Goal: Register for event/course

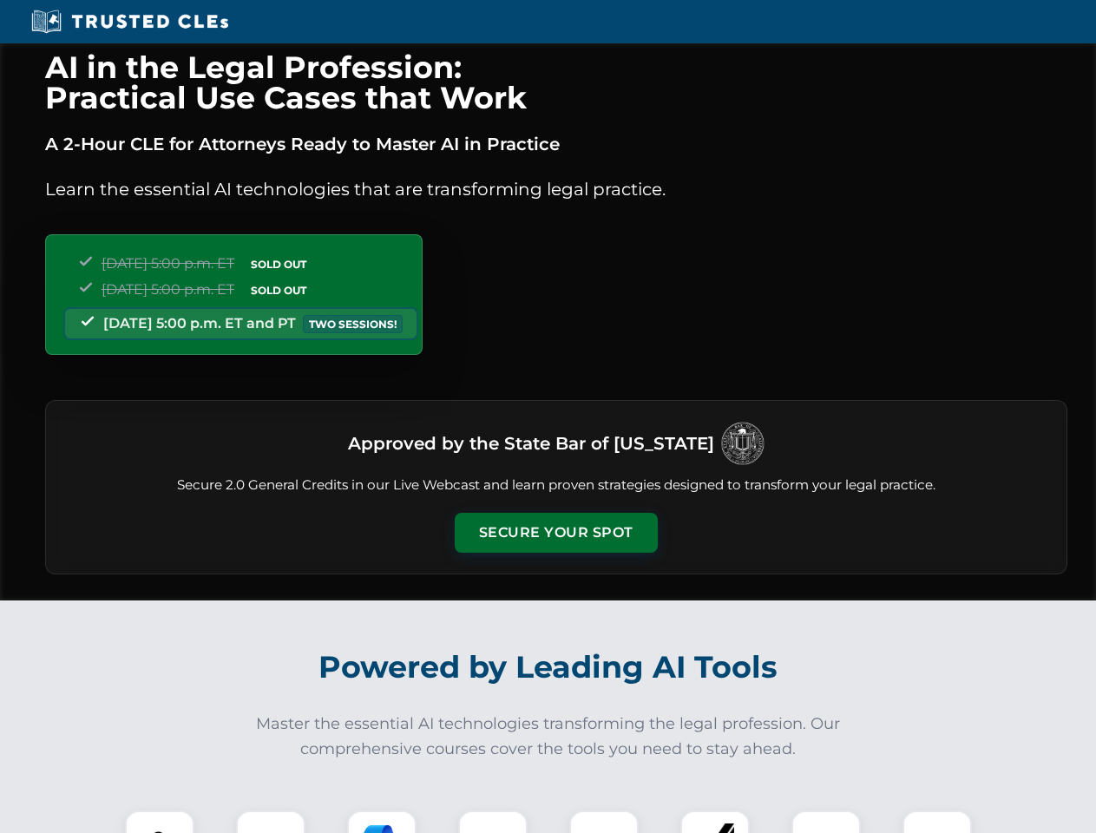
click at [555, 533] on button "Secure Your Spot" at bounding box center [556, 533] width 203 height 40
click at [160, 822] on img at bounding box center [160, 845] width 50 height 50
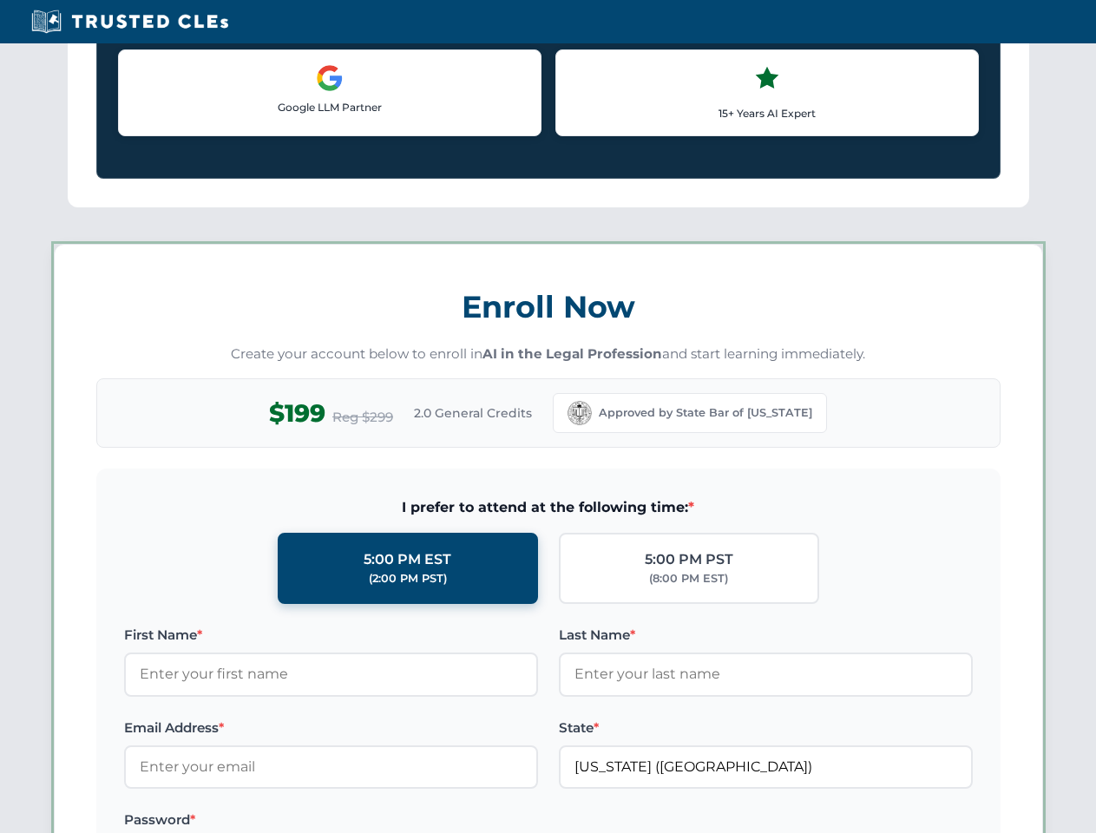
click at [382, 822] on label "Password *" at bounding box center [331, 820] width 414 height 21
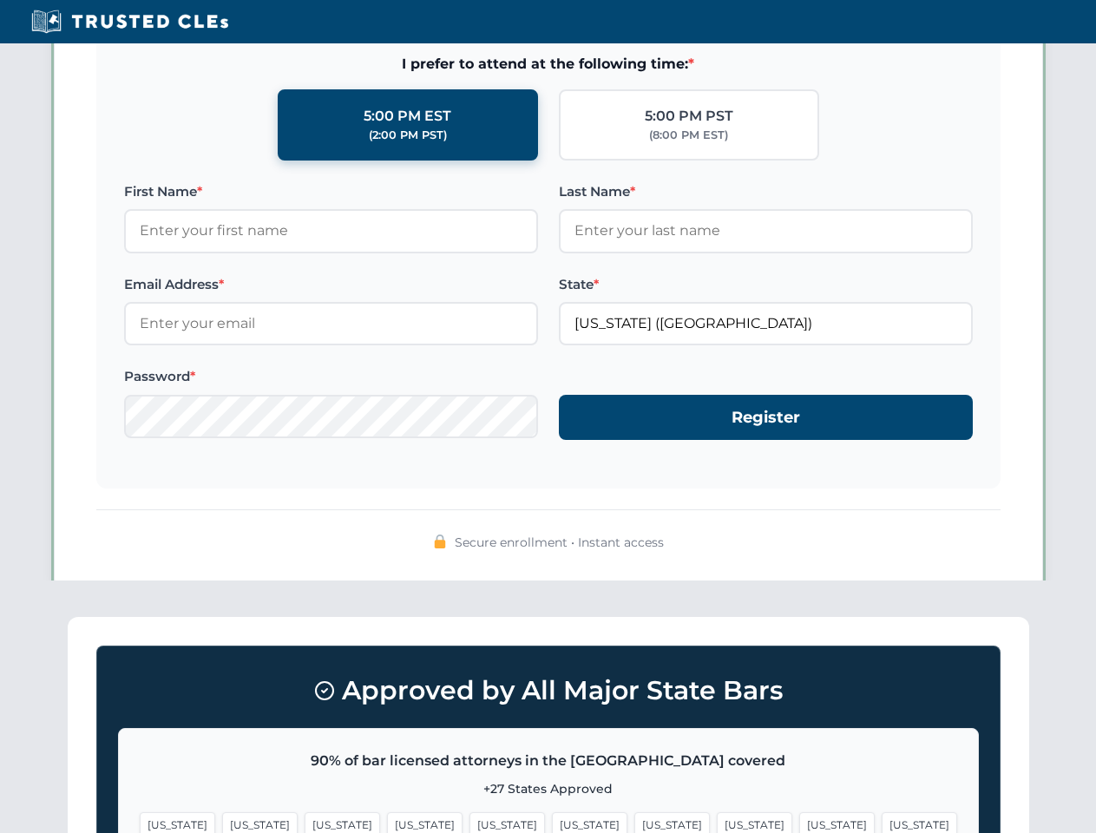
click at [799, 822] on span "[US_STATE]" at bounding box center [837, 824] width 76 height 25
